Goal: Answer question/provide support: Share knowledge or assist other users

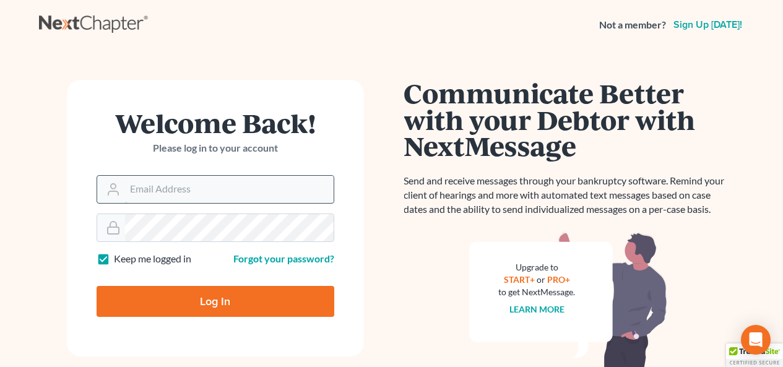
click at [202, 184] on input "Email Address" at bounding box center [229, 189] width 209 height 27
type input "[EMAIL_ADDRESS][DOMAIN_NAME]"
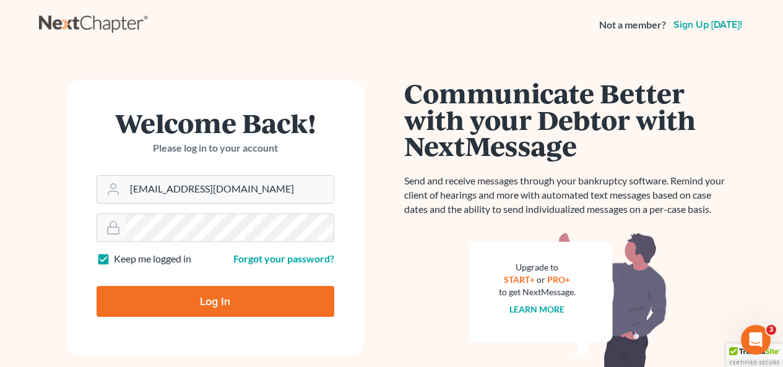
click at [217, 243] on form "Welcome Back! Please log in to your account Email Address lmh@dimentfirm.com Pa…" at bounding box center [215, 218] width 297 height 277
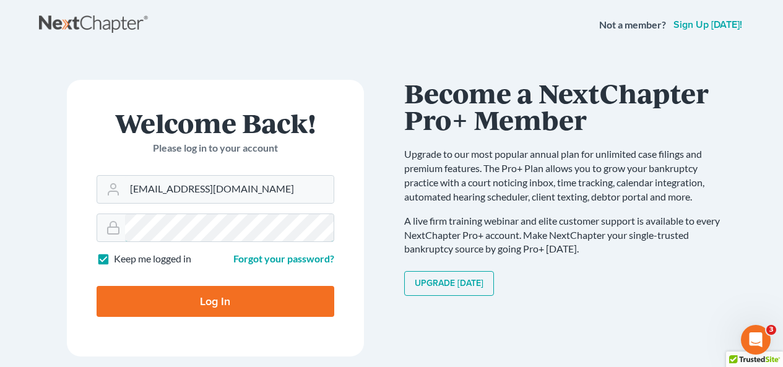
click at [97, 286] on input "Log In" at bounding box center [216, 301] width 238 height 31
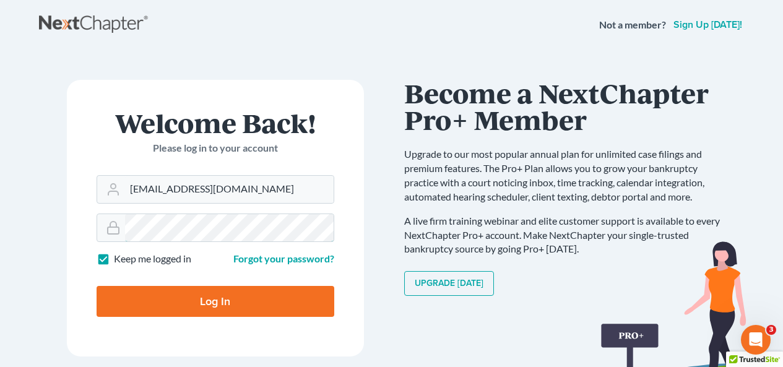
type input "Thinking..."
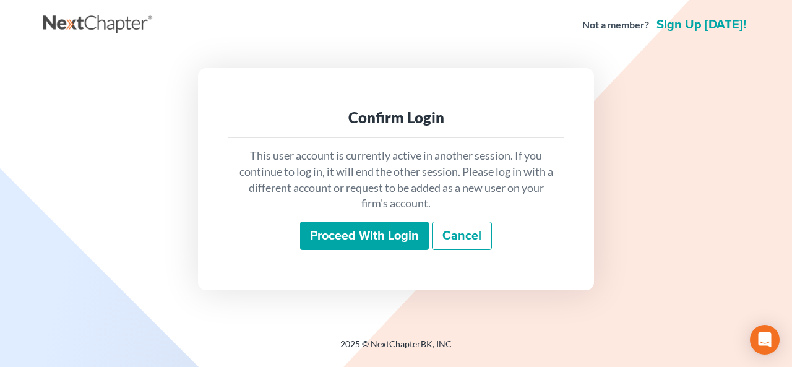
click at [327, 231] on input "Proceed with login" at bounding box center [364, 236] width 129 height 28
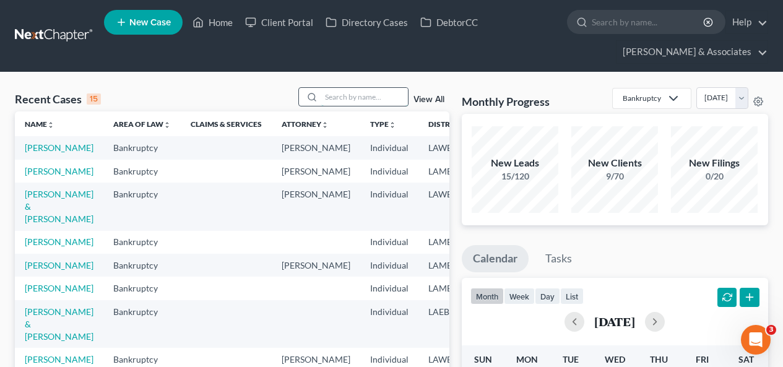
click at [352, 100] on input "search" at bounding box center [364, 97] width 87 height 18
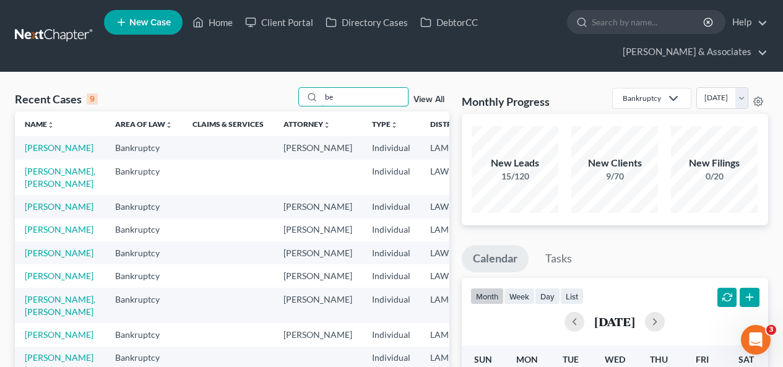
type input "b"
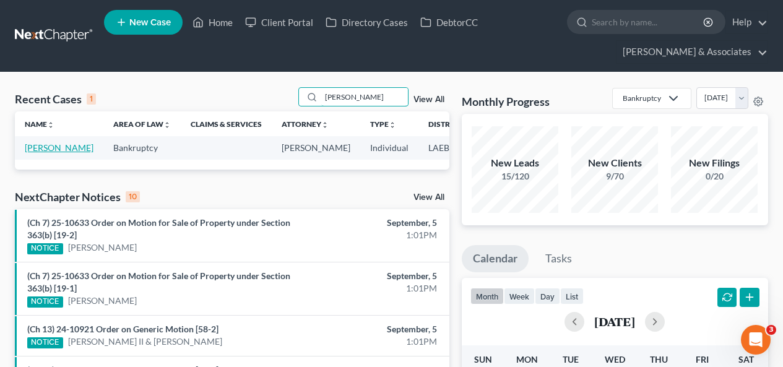
type input "[PERSON_NAME]"
click at [39, 153] on link "[PERSON_NAME]" at bounding box center [59, 147] width 69 height 11
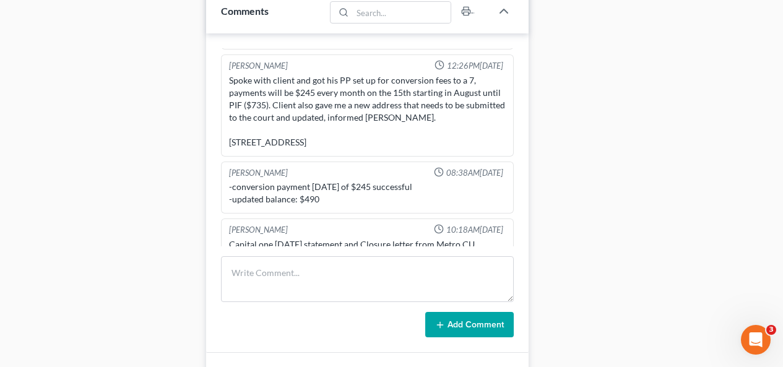
scroll to position [867, 0]
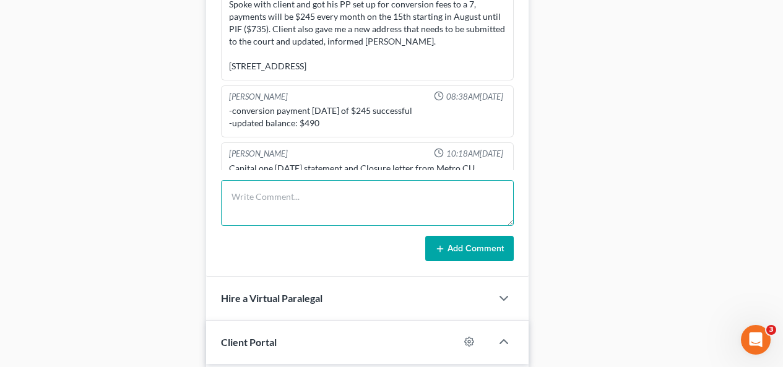
click at [243, 188] on textarea at bounding box center [367, 203] width 293 height 46
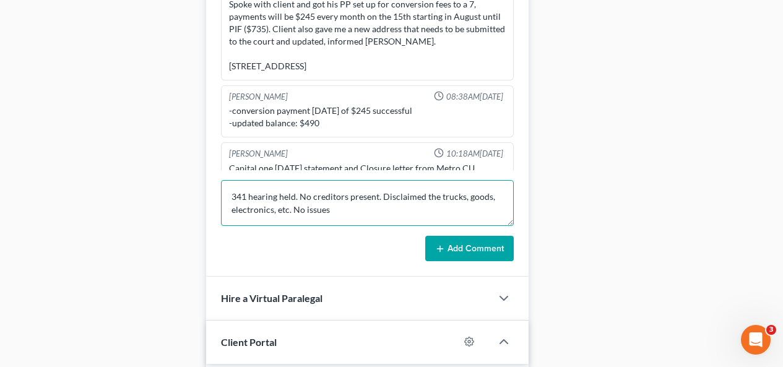
click at [380, 183] on textarea "341 hearing held. No creditors present. Disclaimed the trucks, goods, electroni…" at bounding box center [367, 203] width 293 height 46
type textarea "341 hearing held. No creditors present. TT Disclaimed the trucks, goods, electr…"
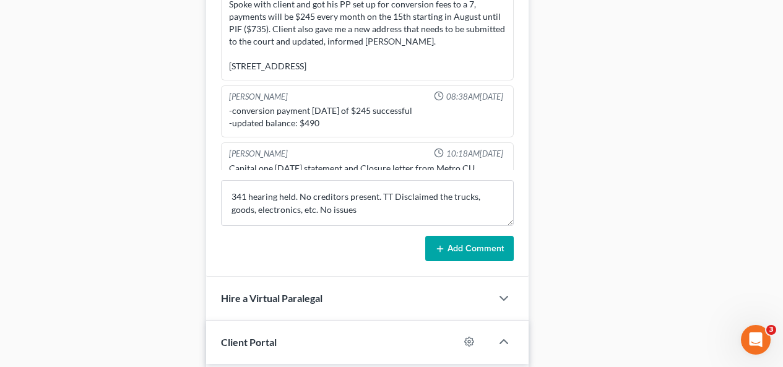
click at [446, 236] on button "Add Comment" at bounding box center [469, 249] width 89 height 26
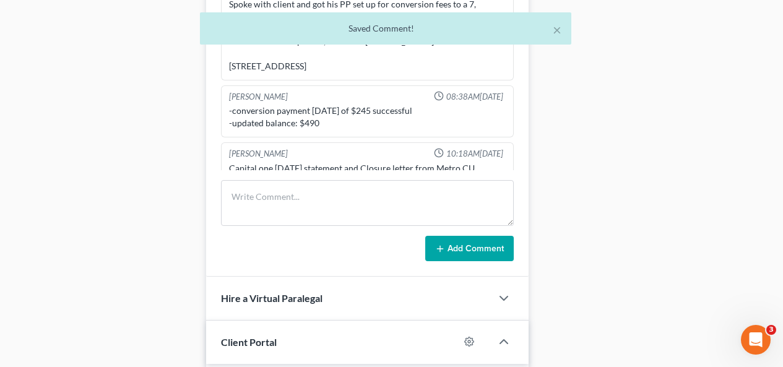
scroll to position [4535, 0]
